Goal: Task Accomplishment & Management: Use online tool/utility

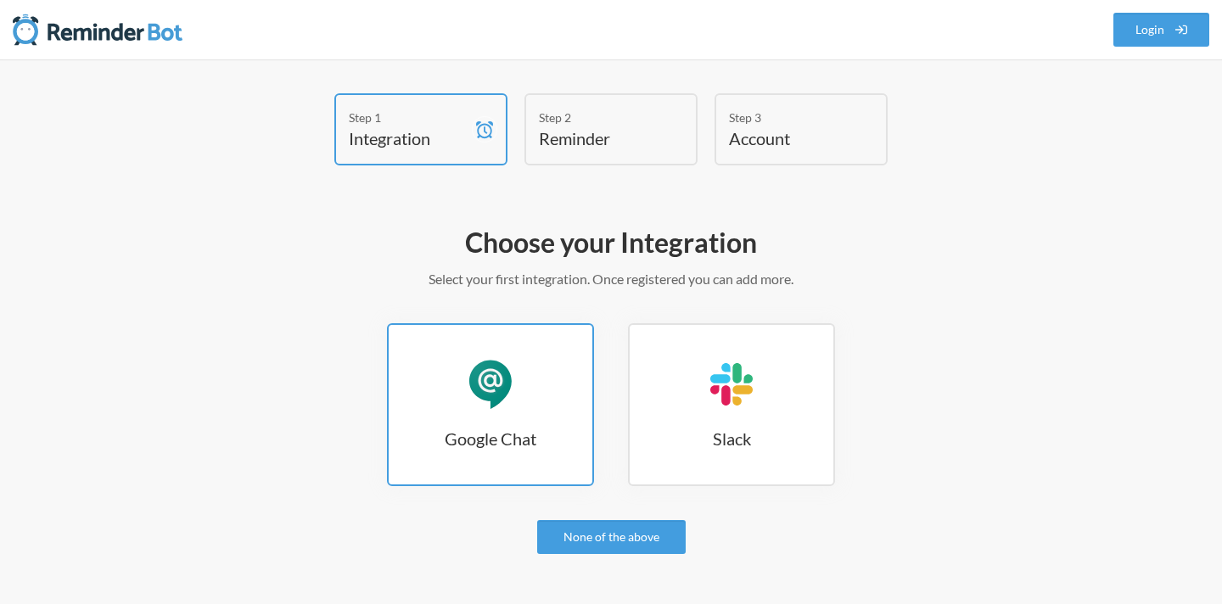
click at [506, 375] on div "Google Chat" at bounding box center [490, 384] width 51 height 51
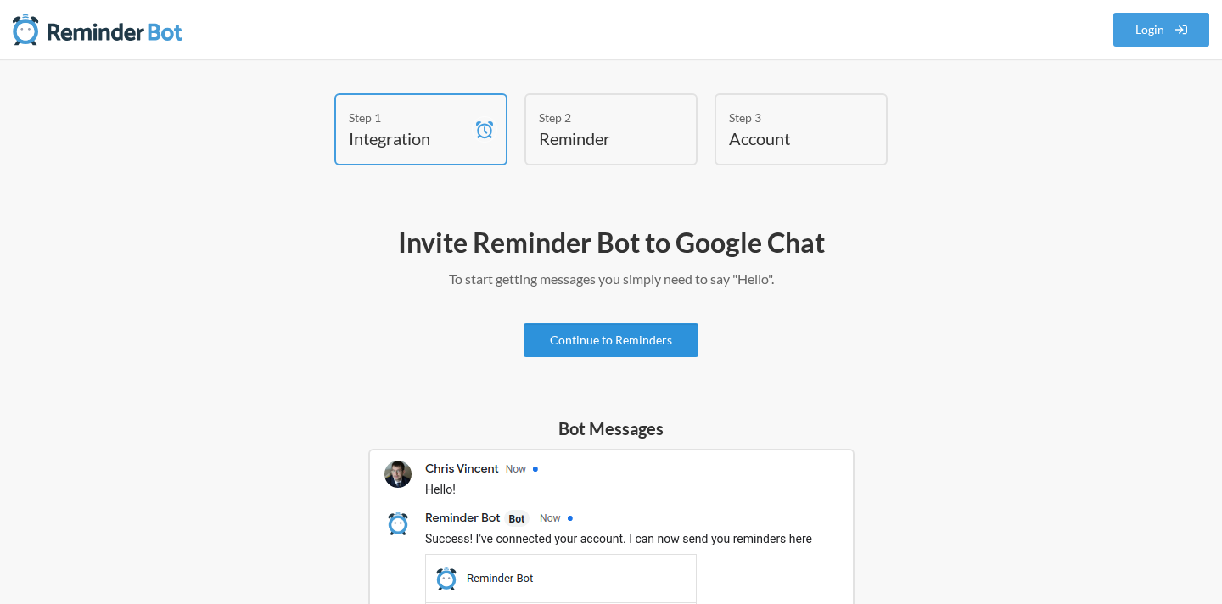
click at [606, 343] on link "Continue to Reminders" at bounding box center [610, 340] width 175 height 34
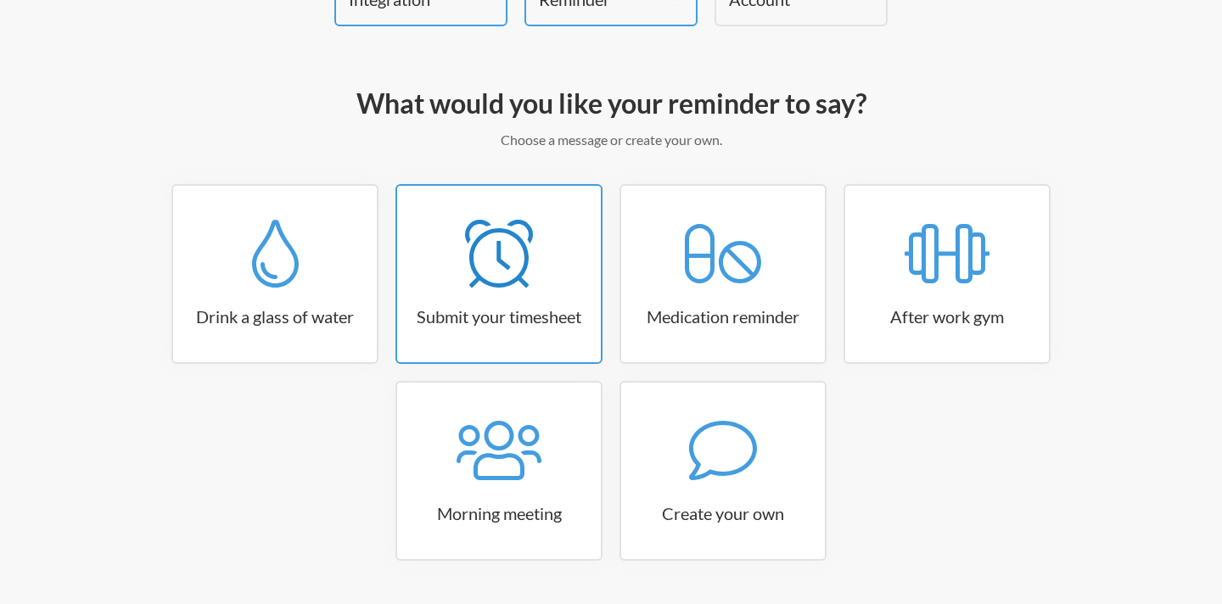
scroll to position [148, 0]
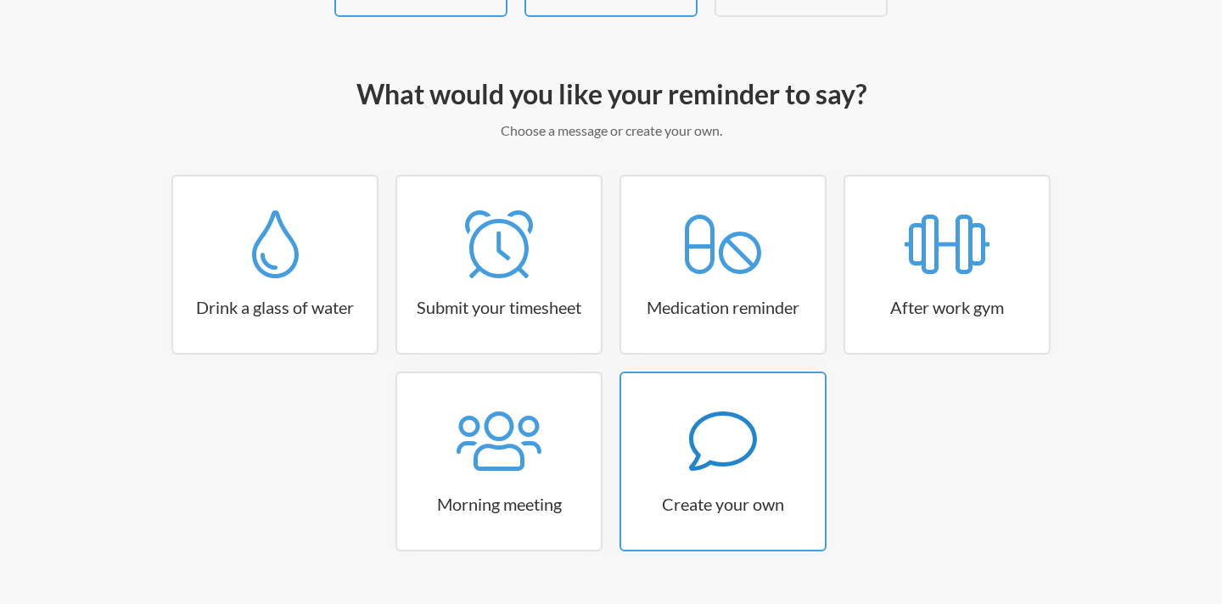
click at [646, 412] on div at bounding box center [723, 441] width 204 height 68
select select "08:30:00"
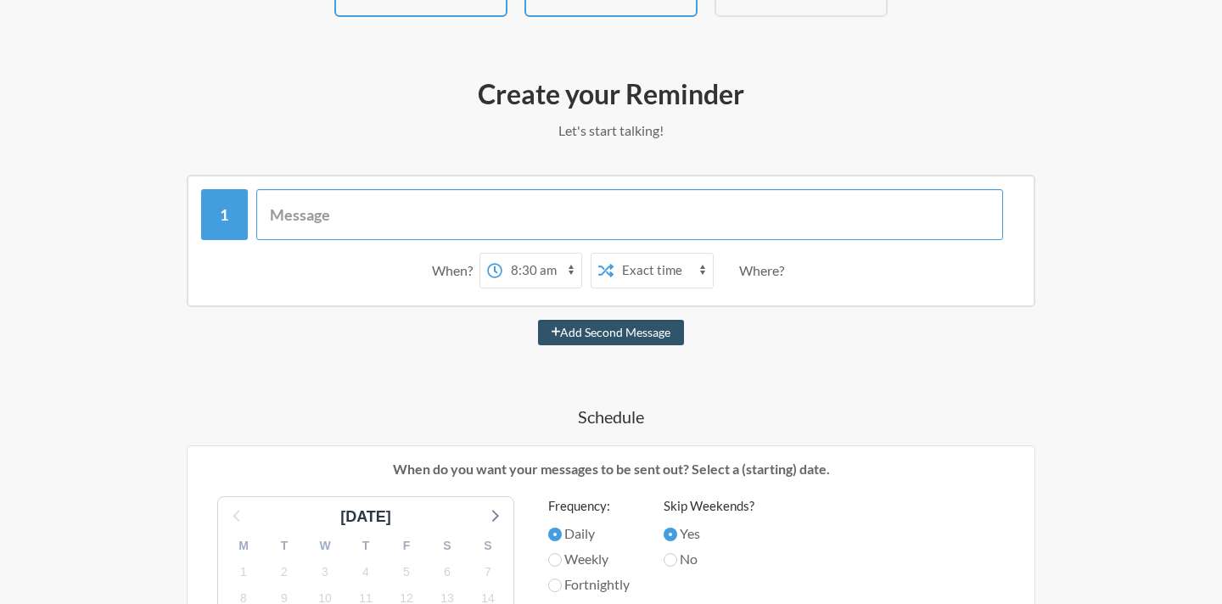
click at [322, 196] on input "text" at bounding box center [629, 214] width 747 height 51
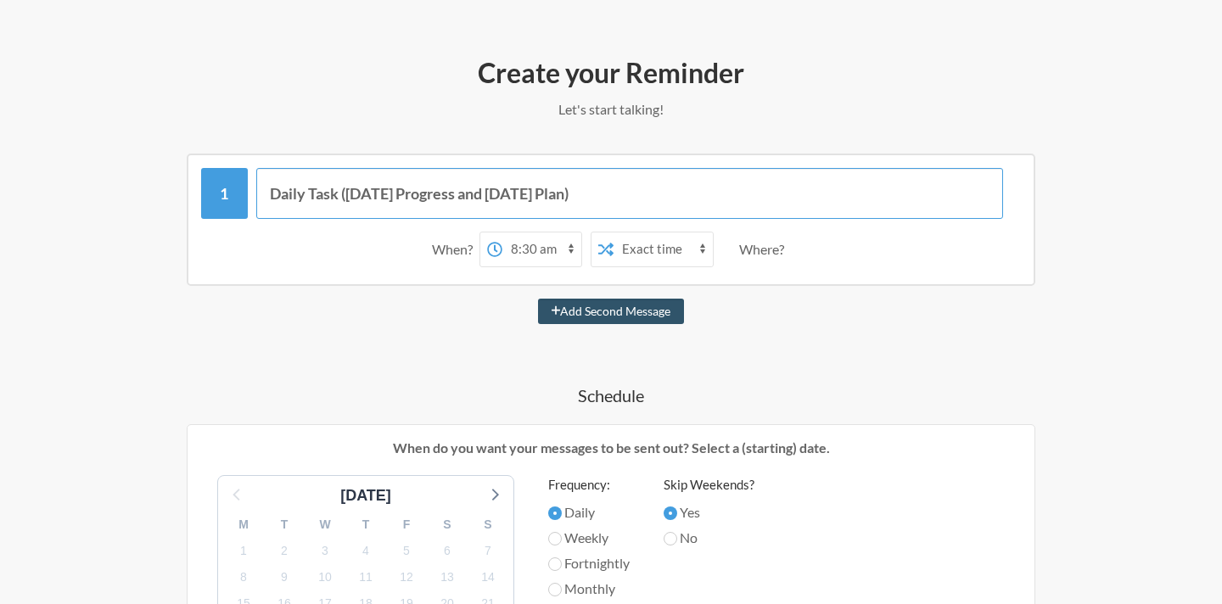
scroll to position [172, 0]
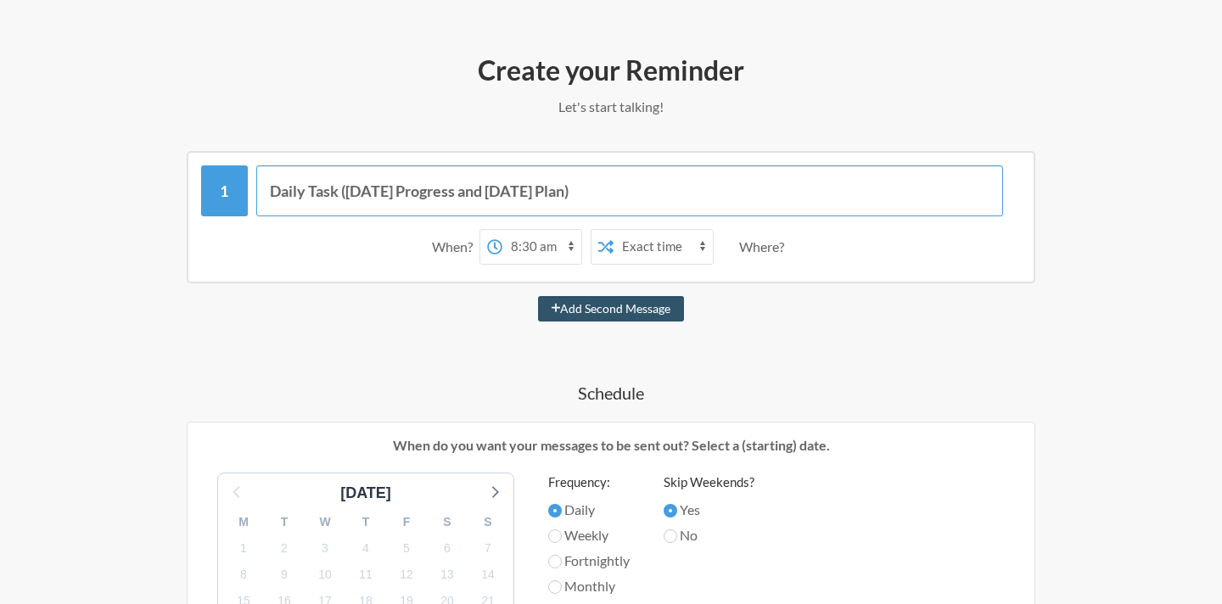
click at [318, 197] on input "Daily Task (Yesterday Progress and Today's Plan)" at bounding box center [629, 190] width 747 height 51
type input "Daily Report (Yesterday Progress and Today's Plan)"
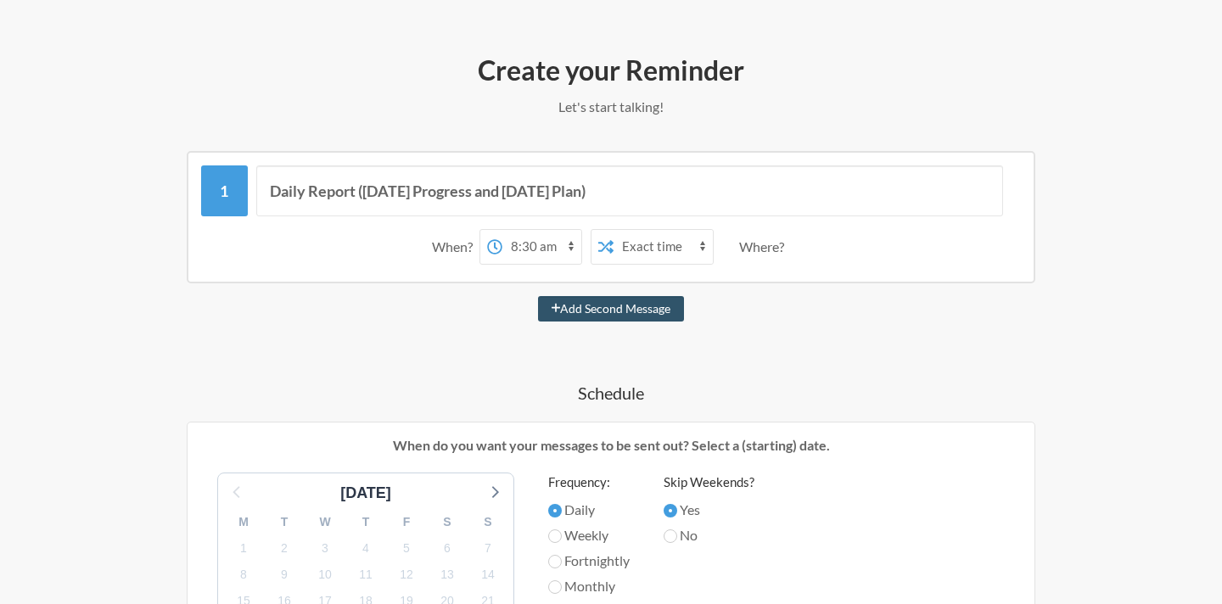
click at [544, 243] on select "12:00 am 12:15 am 12:30 am 12:45 am 1:00 am 1:15 am 1:30 am 1:45 am 2:00 am 2:1…" at bounding box center [541, 247] width 79 height 34
select select "10:00:00"
click at [502, 230] on select "12:00 am 12:15 am 12:30 am 12:45 am 1:00 am 1:15 am 1:30 am 1:45 am 2:00 am 2:1…" at bounding box center [541, 247] width 79 height 34
click at [651, 246] on select "Exact time Random time" at bounding box center [662, 247] width 99 height 34
click at [754, 244] on div "Where?" at bounding box center [765, 247] width 52 height 36
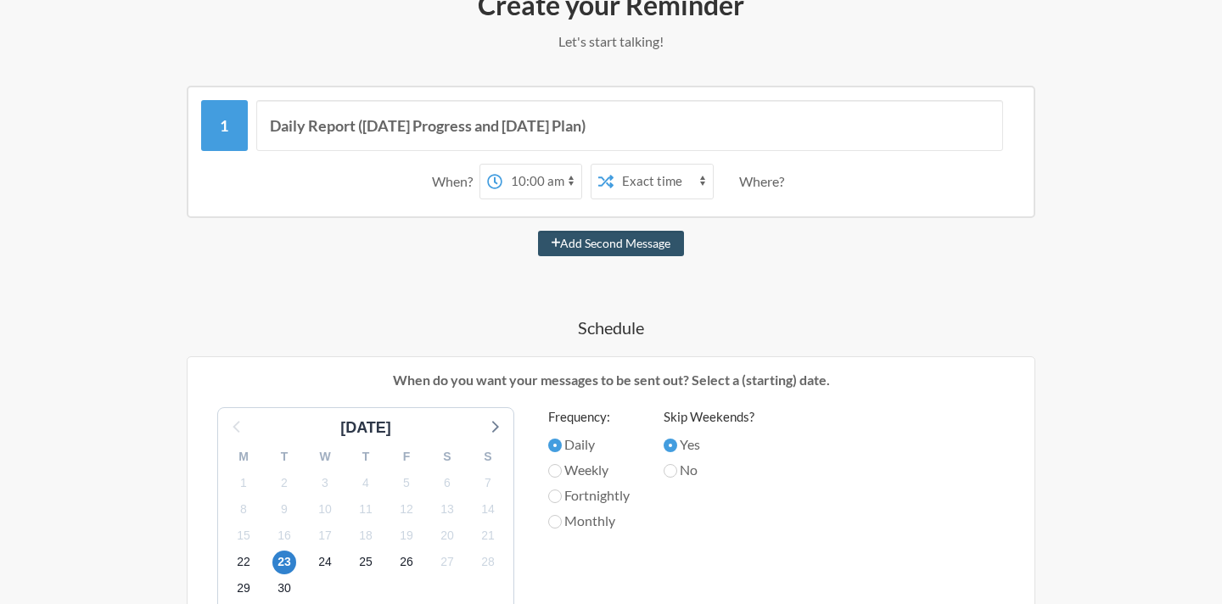
scroll to position [234, 0]
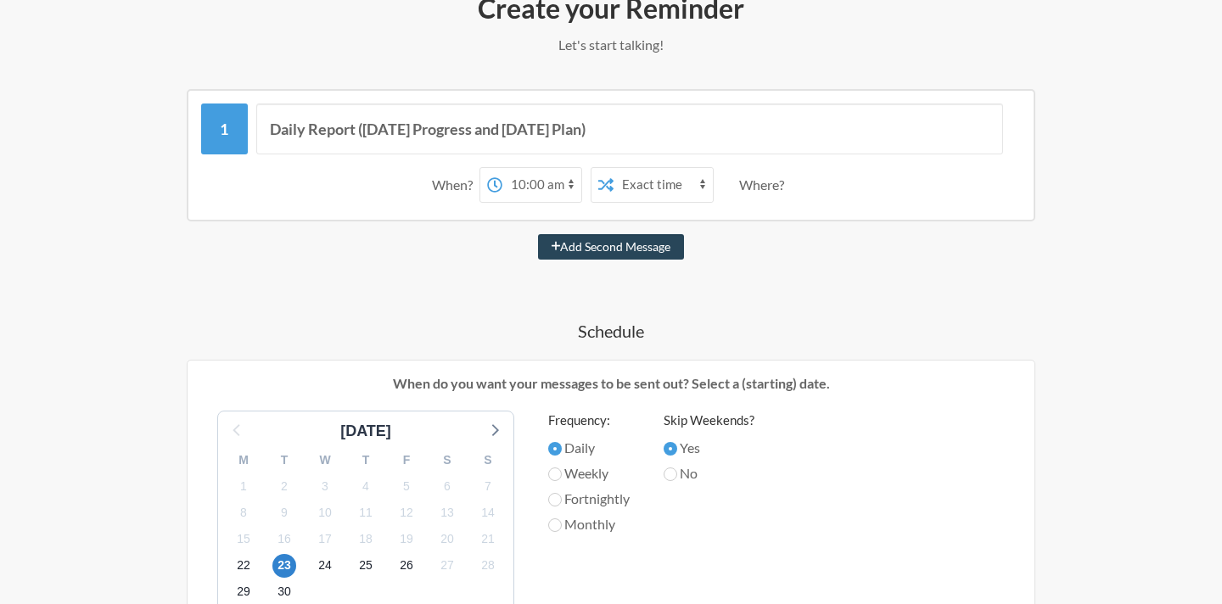
click at [613, 238] on button "Add Second Message" at bounding box center [611, 246] width 147 height 25
select select "11:00:00"
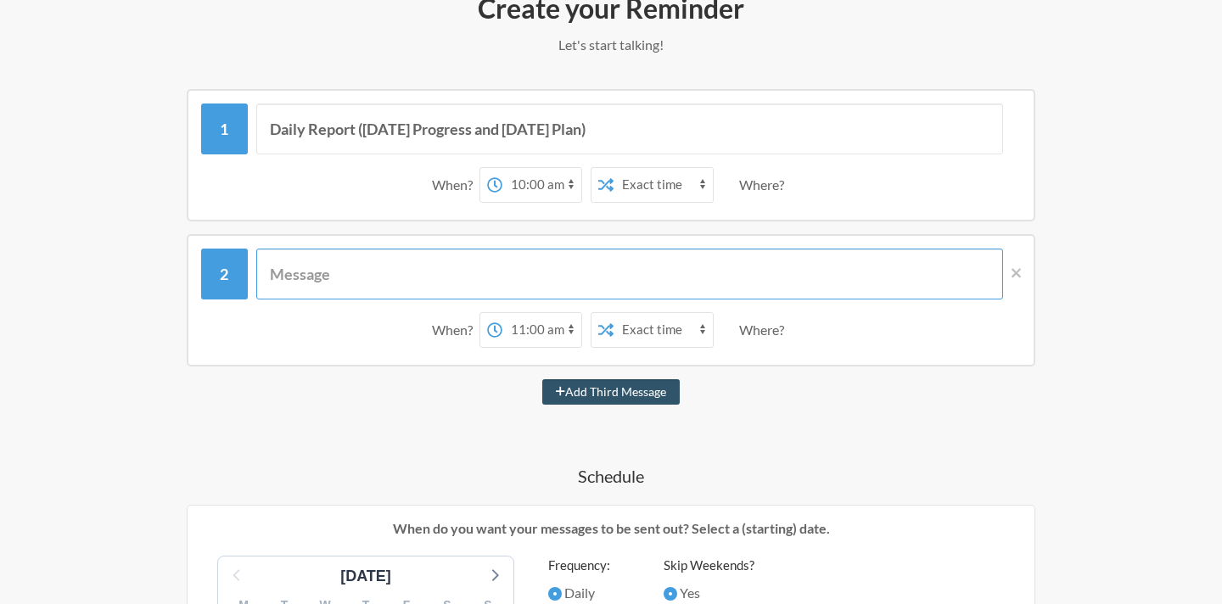
click at [623, 283] on input "text" at bounding box center [629, 274] width 747 height 51
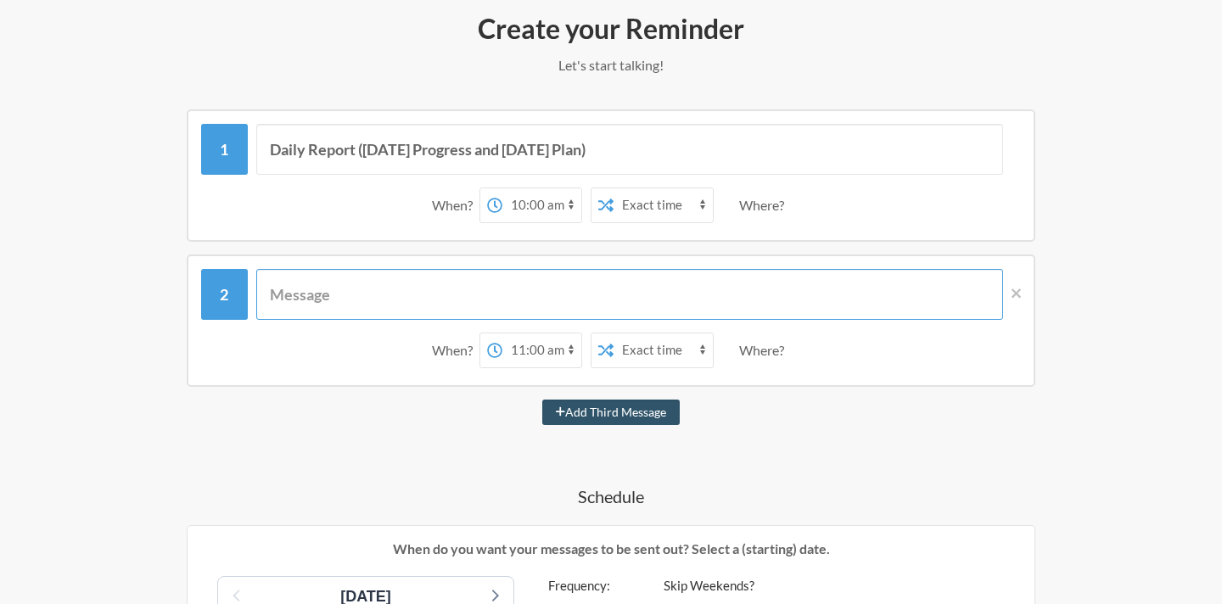
scroll to position [204, 0]
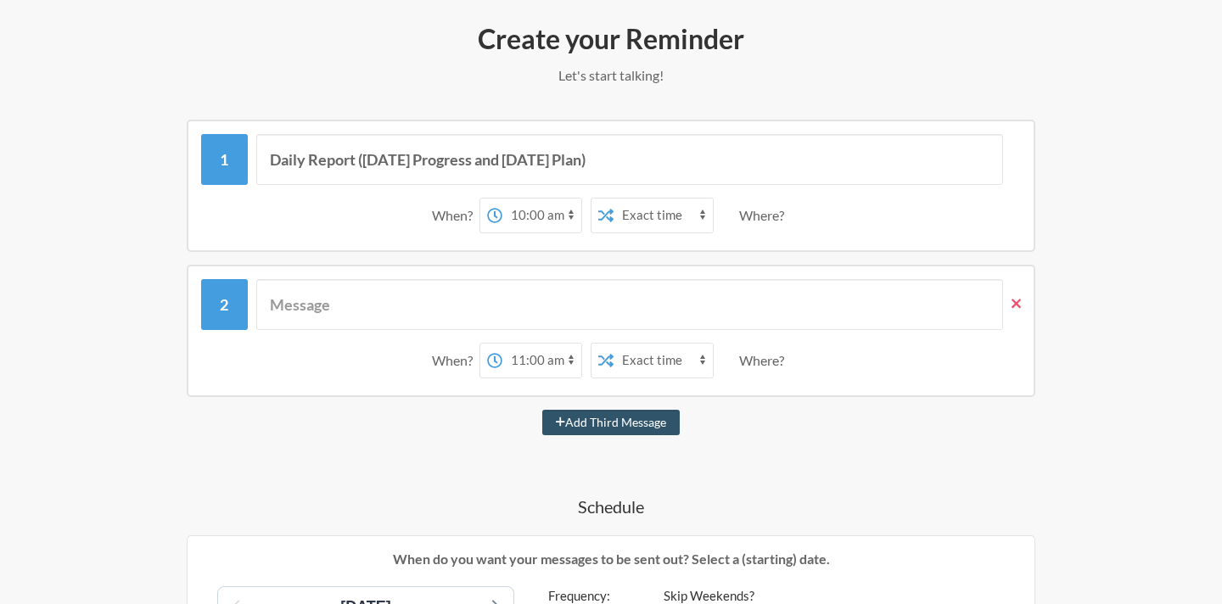
click at [1015, 310] on icon at bounding box center [1015, 303] width 9 height 15
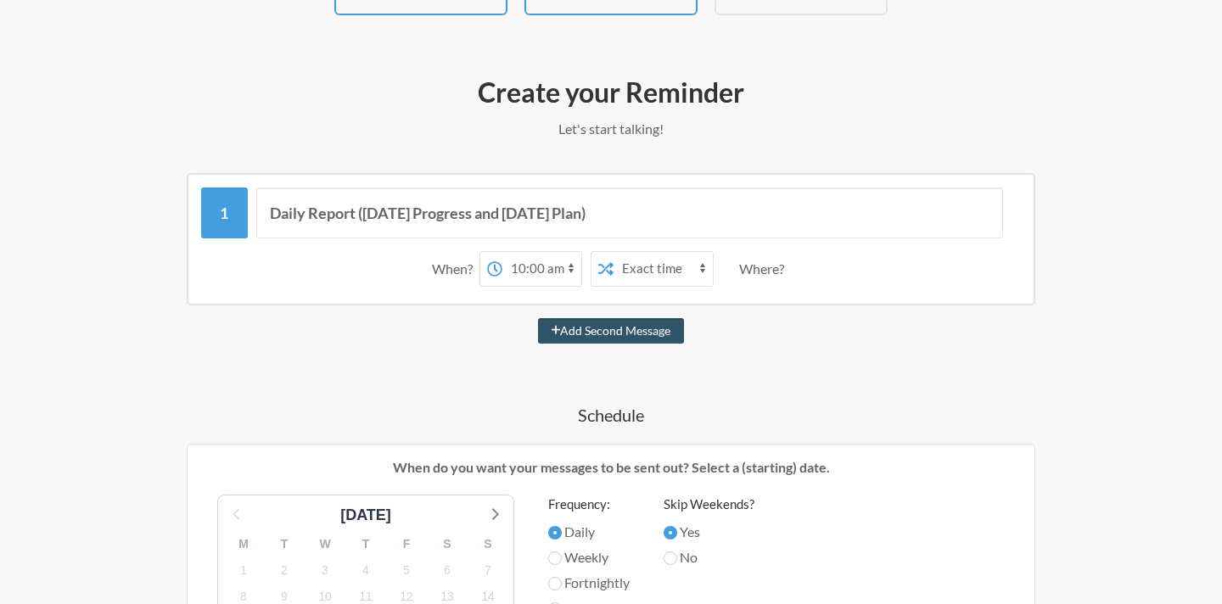
scroll to position [0, 0]
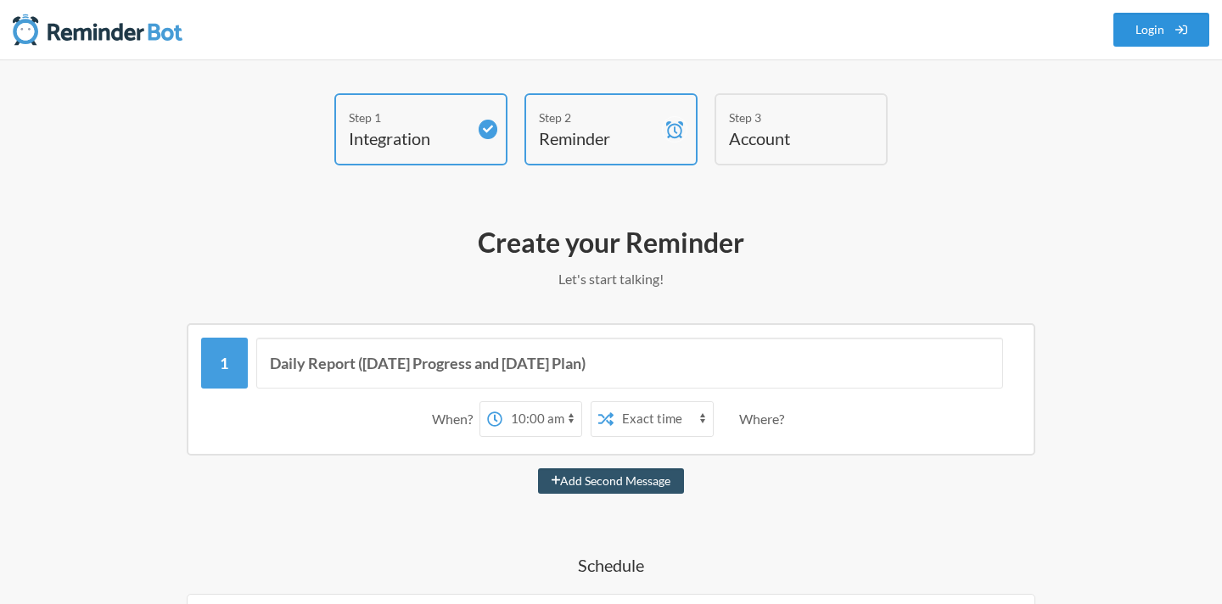
click at [1195, 23] on link "Login" at bounding box center [1161, 30] width 97 height 34
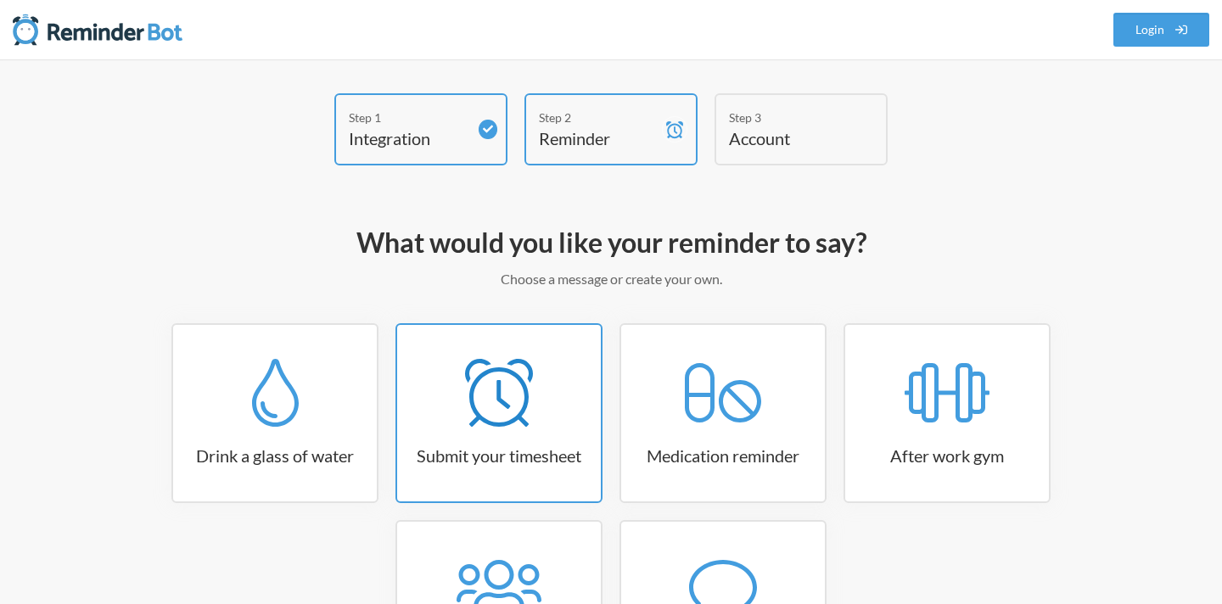
scroll to position [188, 0]
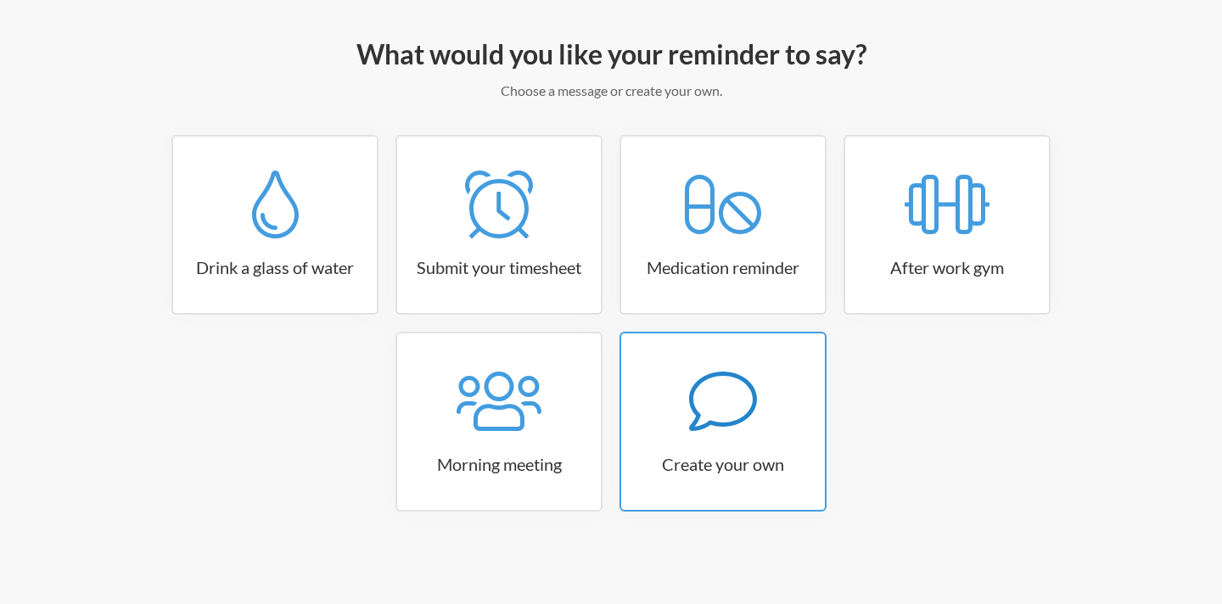
click at [670, 415] on div at bounding box center [723, 401] width 204 height 68
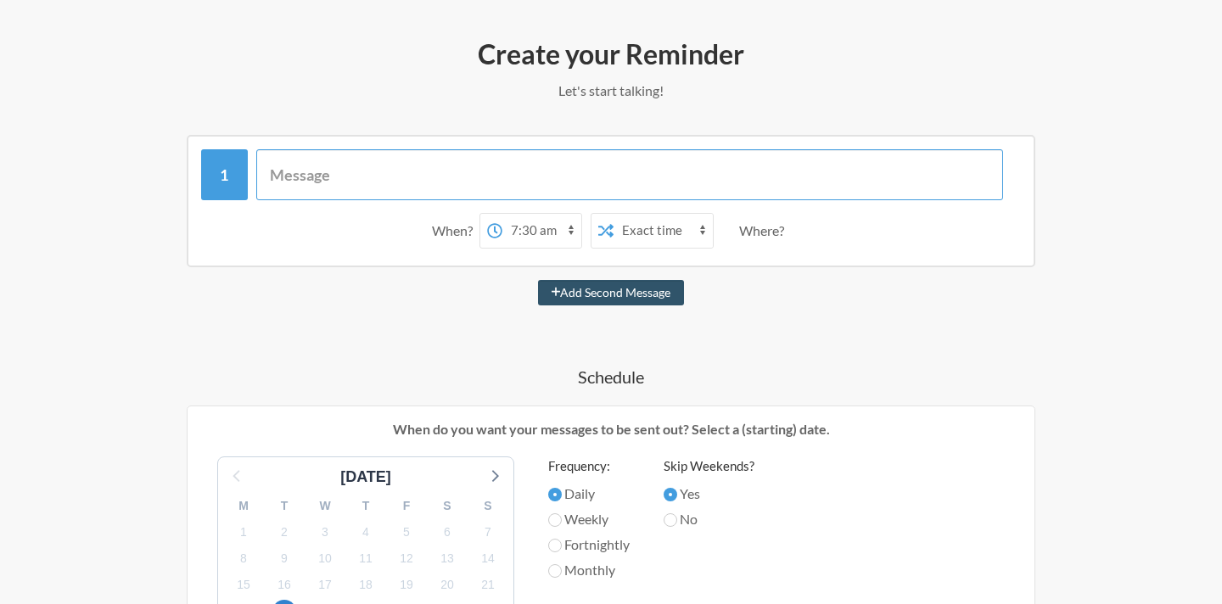
click at [375, 187] on input "text" at bounding box center [629, 174] width 747 height 51
click at [572, 227] on select "12:00 am 12:15 am 12:30 am 12:45 am 1:00 am 1:15 am 1:30 am 1:45 am 2:00 am 2:1…" at bounding box center [541, 231] width 79 height 34
select select "10:00:00"
click at [502, 214] on select "12:00 am 12:15 am 12:30 am 12:45 am 1:00 am 1:15 am 1:30 am 1:45 am 2:00 am 2:1…" at bounding box center [541, 231] width 79 height 34
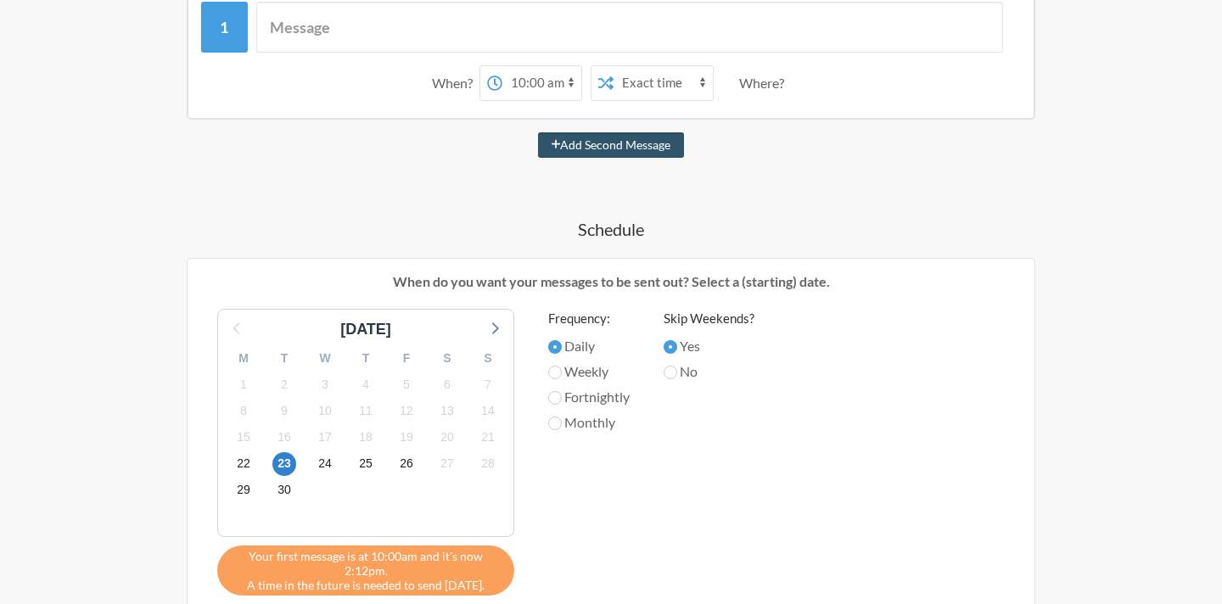
scroll to position [68, 0]
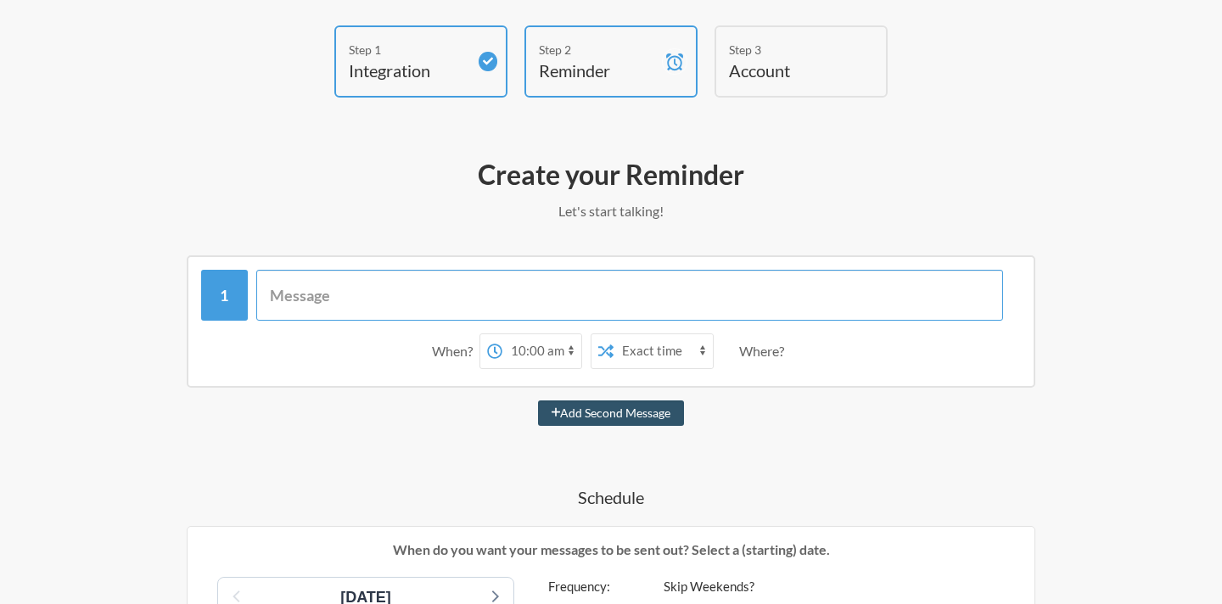
click at [336, 288] on input "text" at bounding box center [629, 295] width 747 height 51
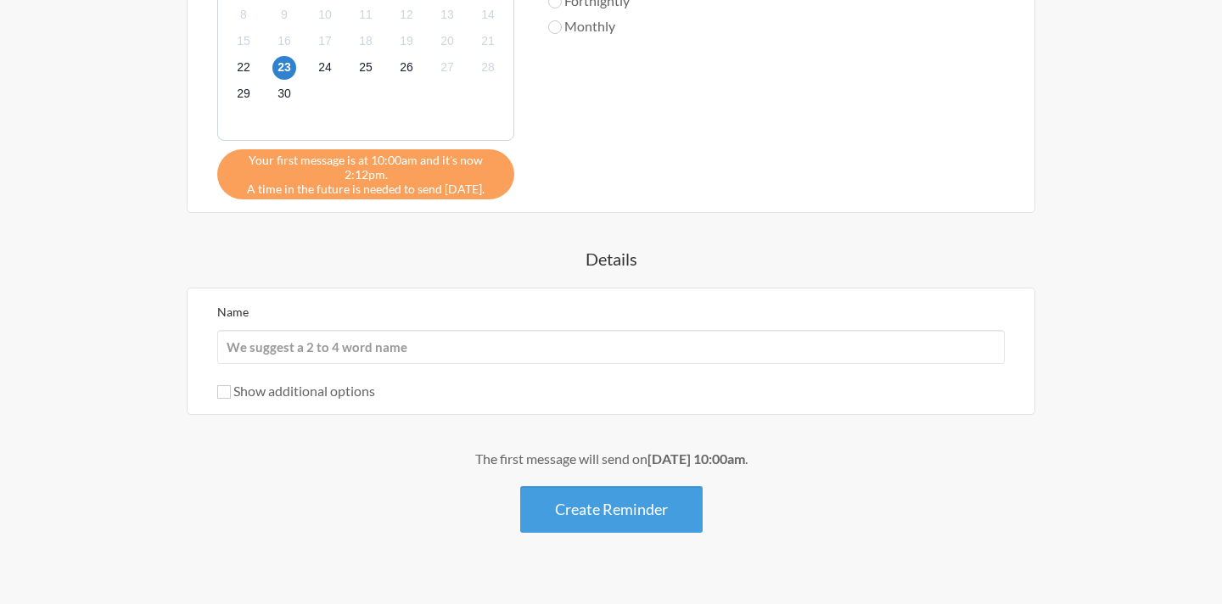
scroll to position [733, 0]
type input "Daily Report ([DATE] Progress and [DATE] Task)"
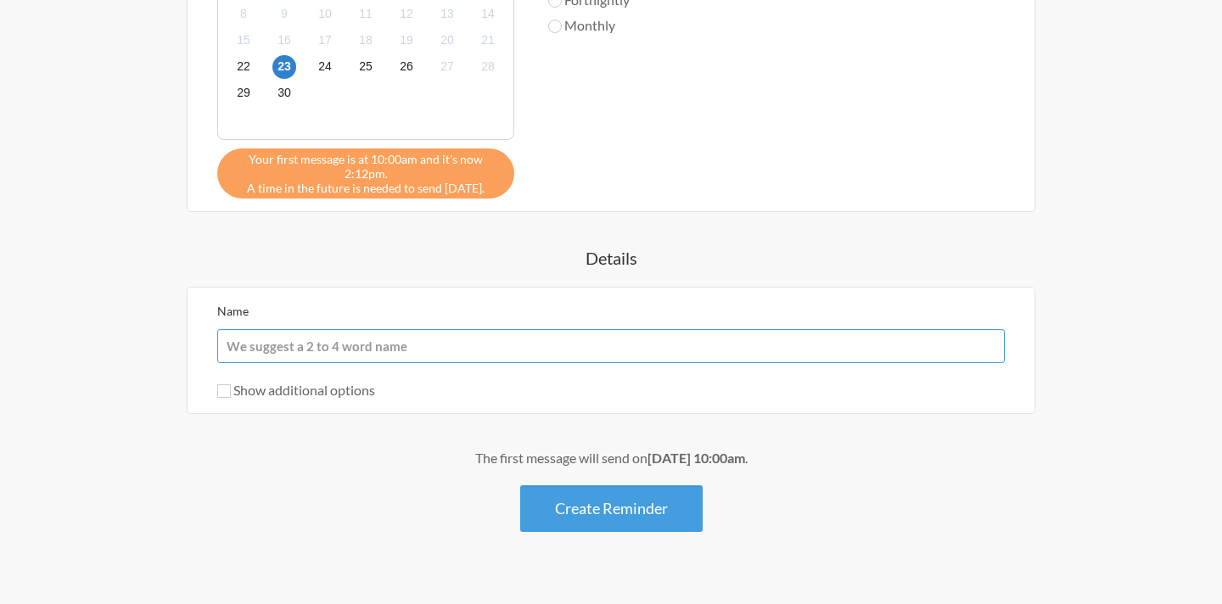
click at [431, 349] on input "Name" at bounding box center [610, 346] width 787 height 34
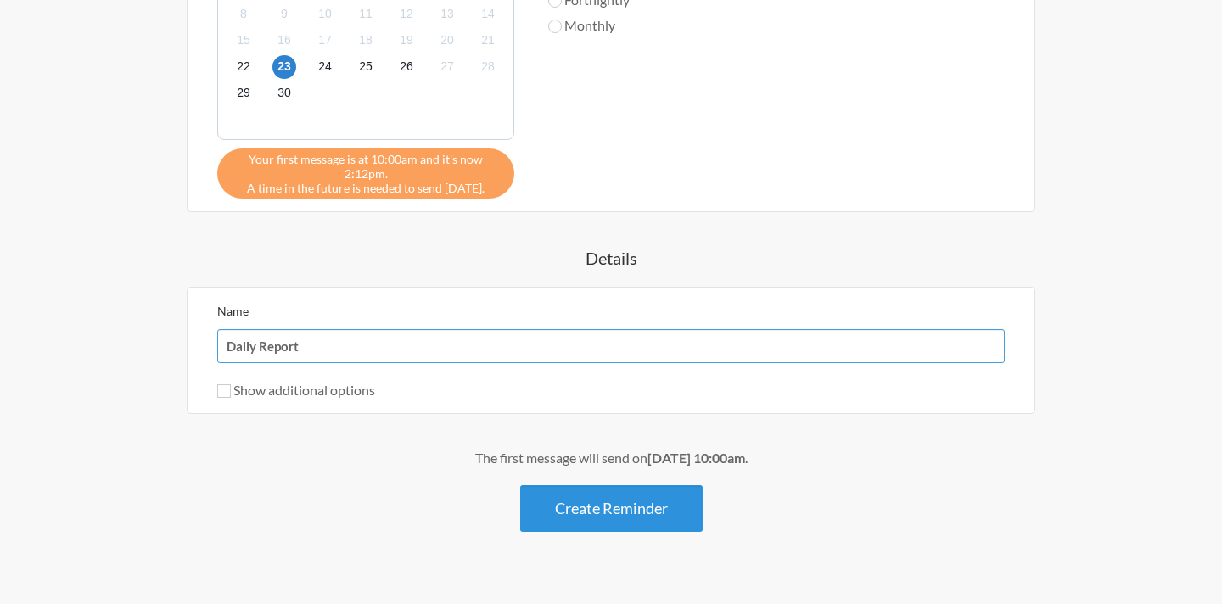
type input "Daily Report"
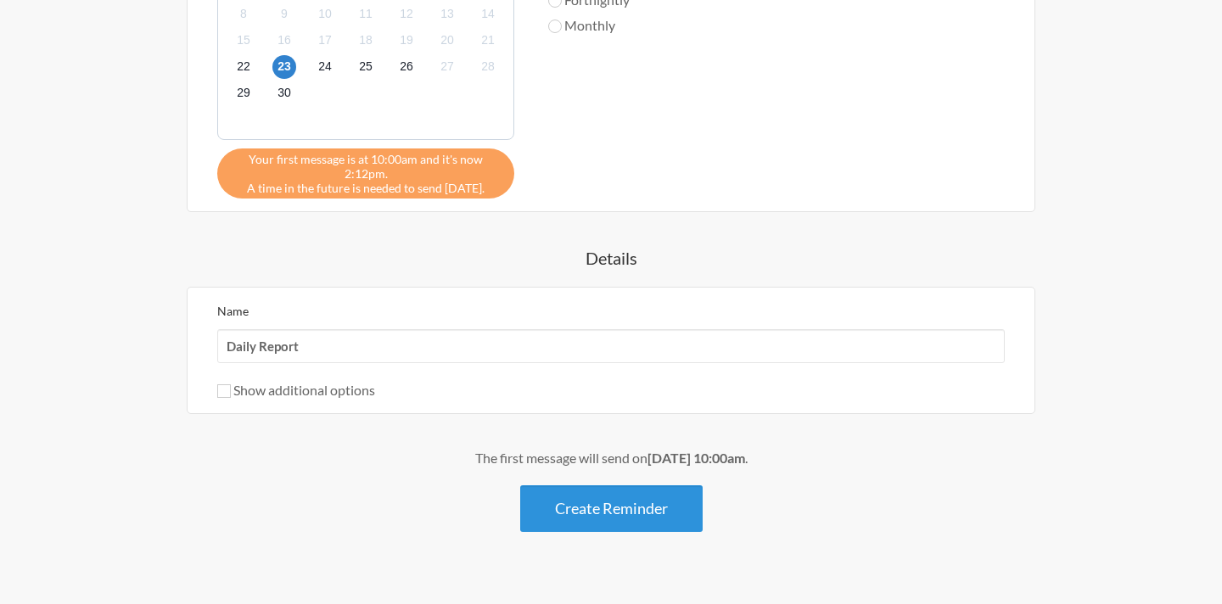
click at [562, 506] on button "Create Reminder" at bounding box center [611, 508] width 182 height 47
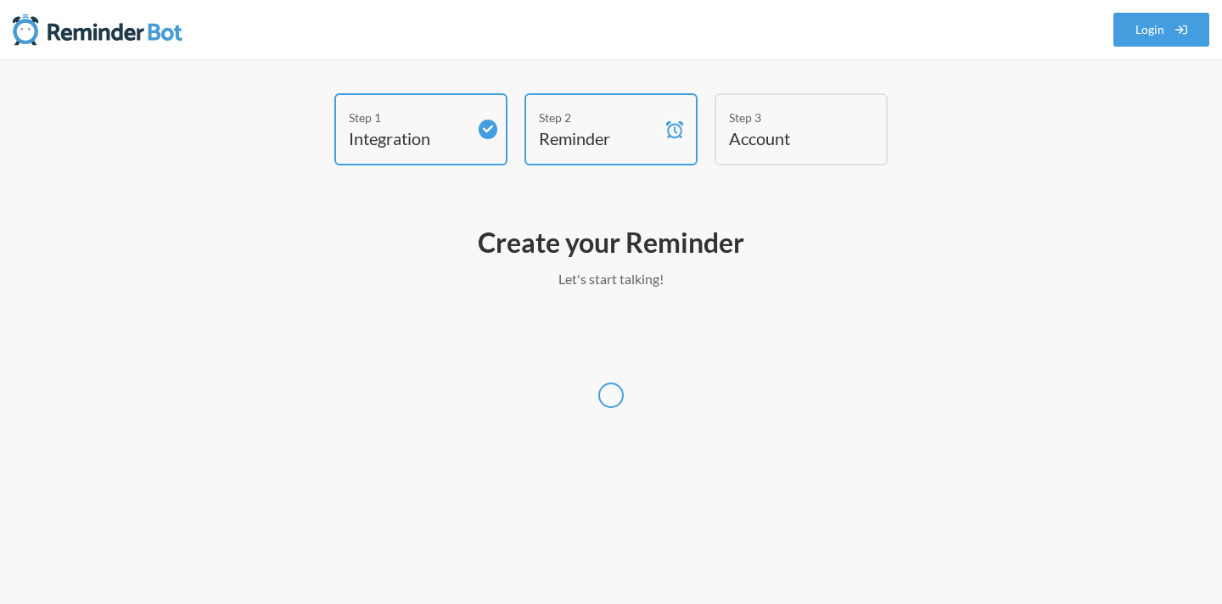
select select "UTC"
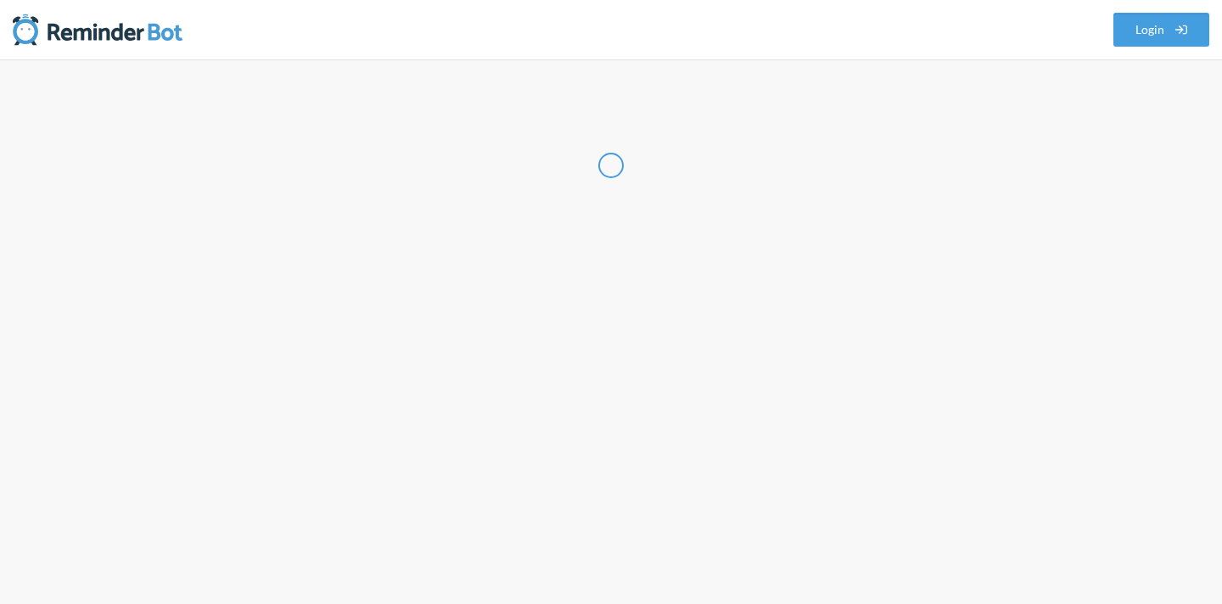
select select "IN"
